Goal: Transaction & Acquisition: Purchase product/service

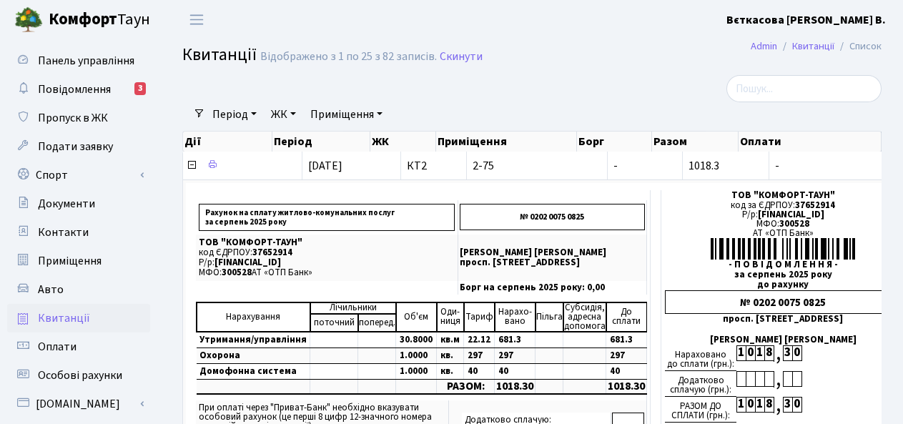
select select "25"
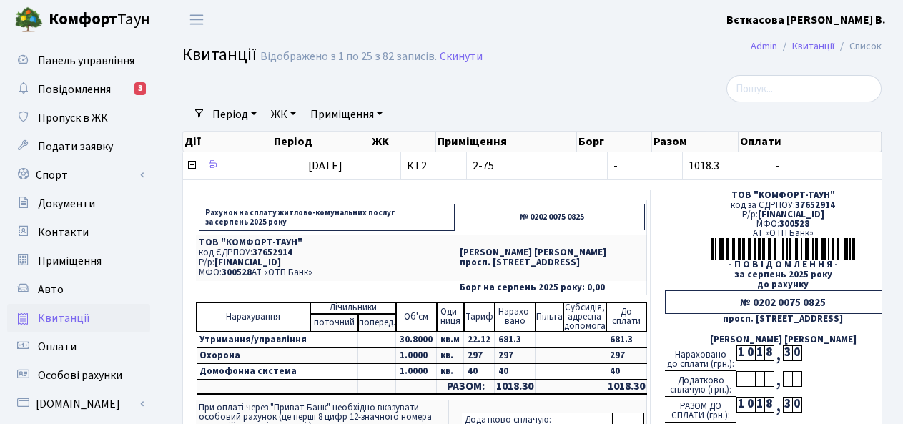
scroll to position [235, 0]
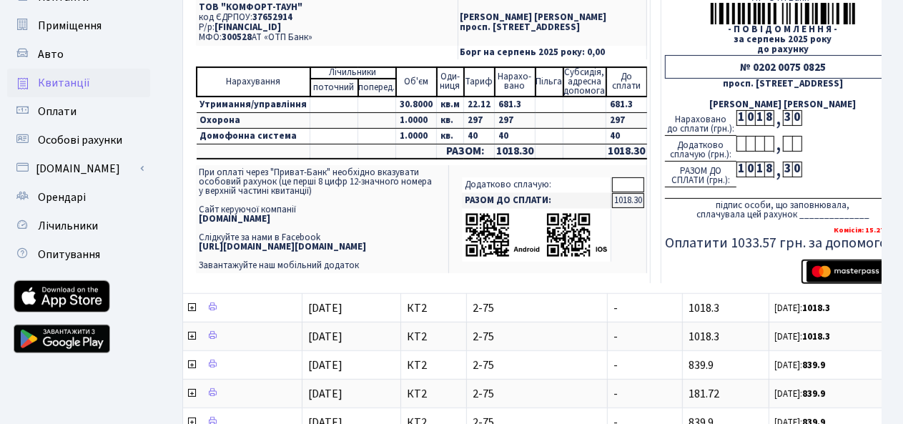
click at [843, 269] on img "submit" at bounding box center [851, 271] width 90 height 21
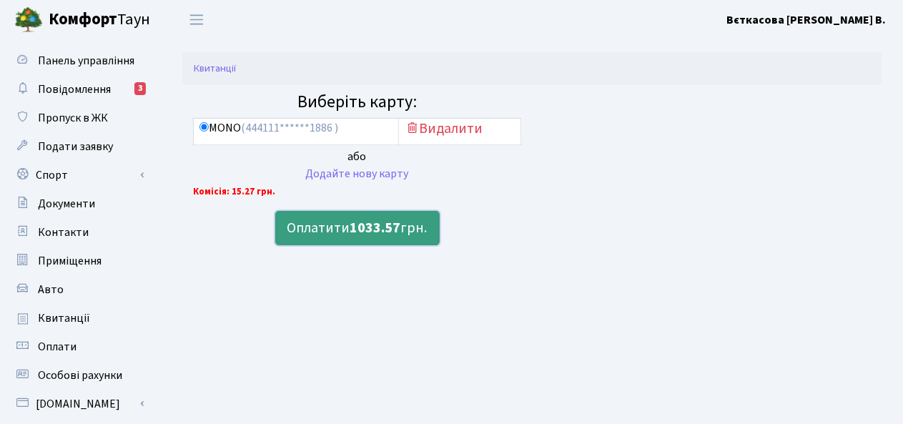
click at [354, 232] on b "1033.57" at bounding box center [375, 228] width 51 height 20
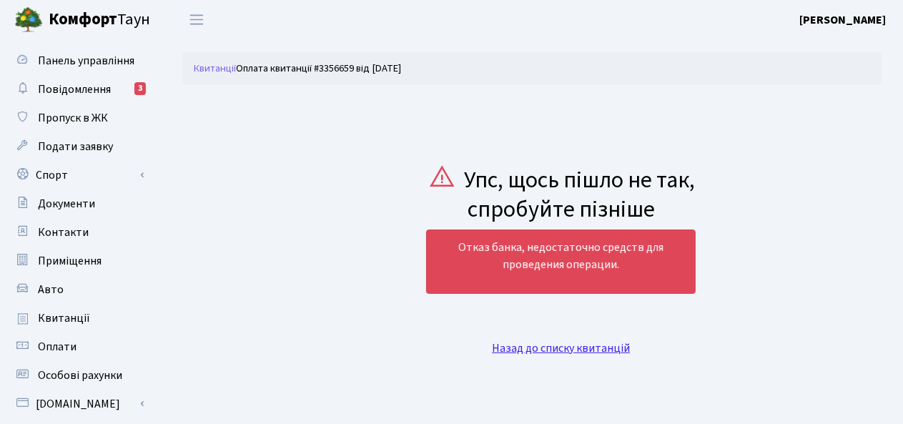
click at [517, 351] on link "Назад до списку квитанцій" at bounding box center [561, 348] width 138 height 16
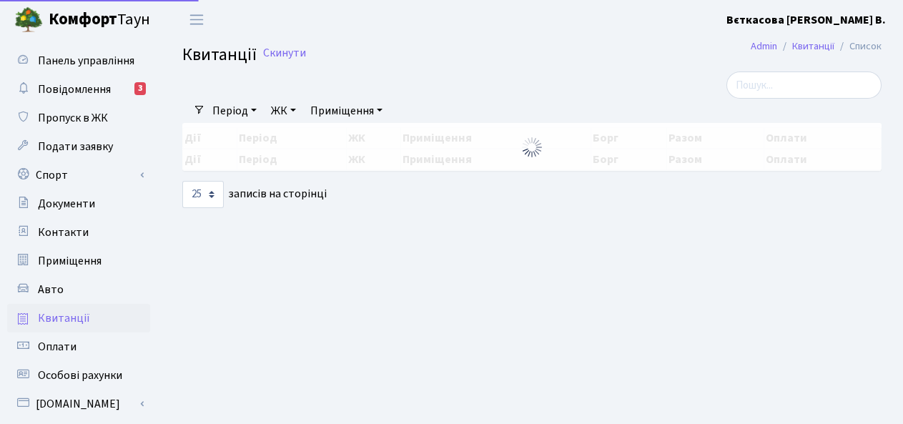
select select "25"
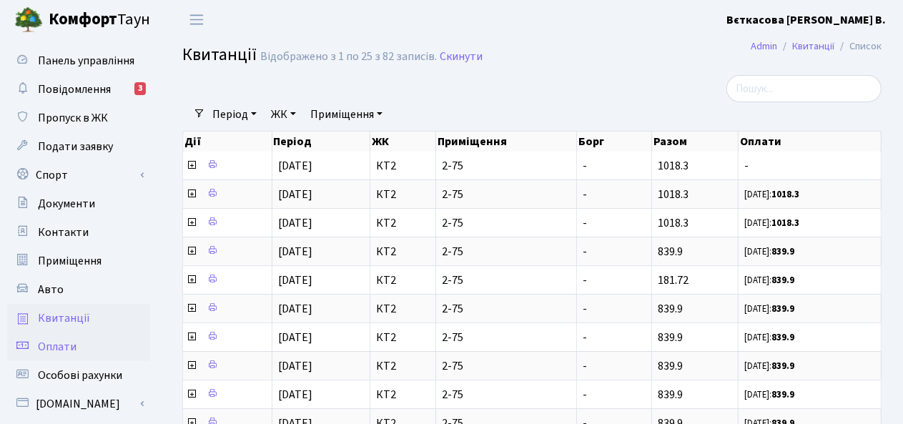
click at [57, 339] on span "Оплати" at bounding box center [57, 347] width 39 height 16
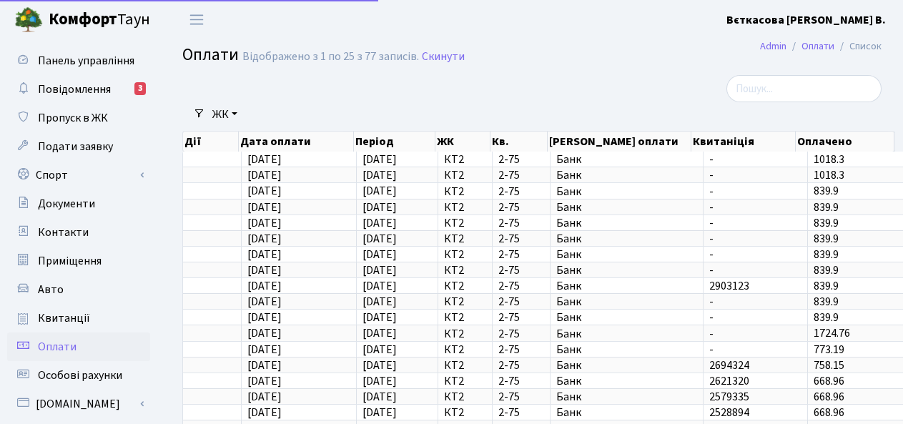
select select "25"
click at [74, 322] on span "Квитанції" at bounding box center [64, 318] width 52 height 16
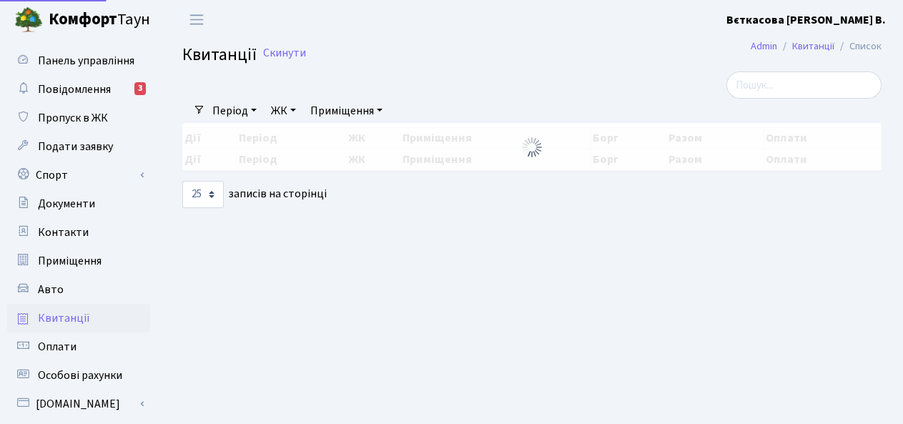
select select "25"
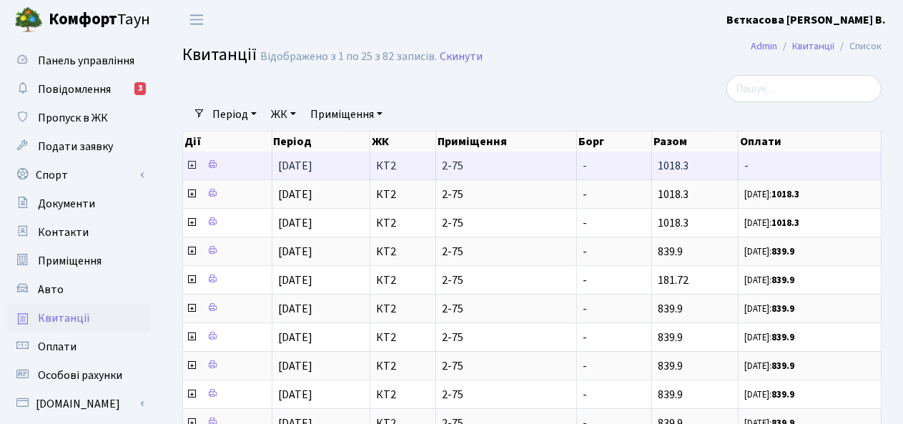
click at [192, 165] on icon at bounding box center [191, 164] width 11 height 11
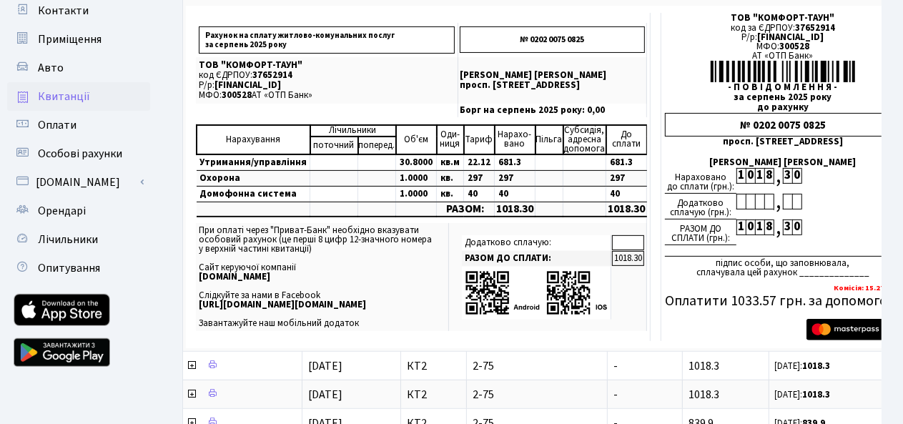
scroll to position [272, 0]
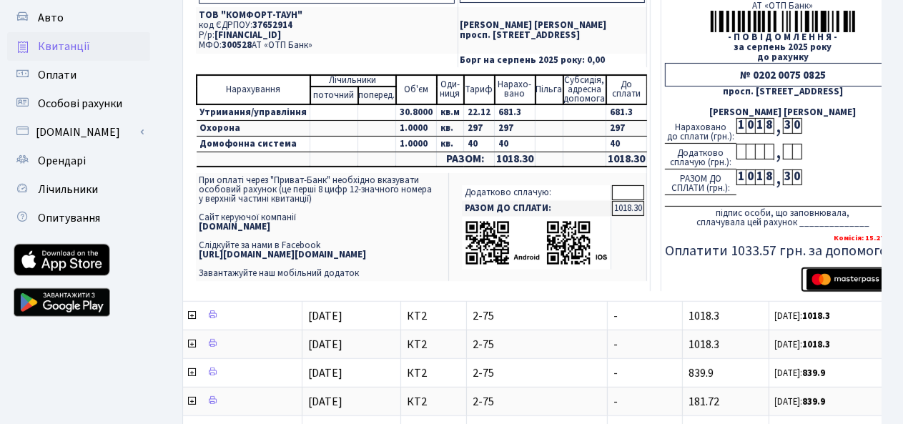
click at [840, 275] on img "submit" at bounding box center [851, 279] width 90 height 21
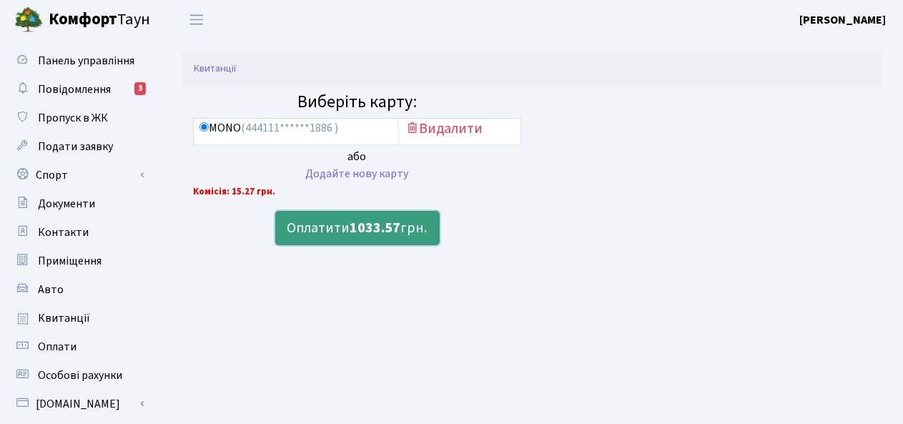
click at [348, 226] on button "Оплатити 1033.57 грн." at bounding box center [357, 228] width 164 height 34
